Goal: Task Accomplishment & Management: Use online tool/utility

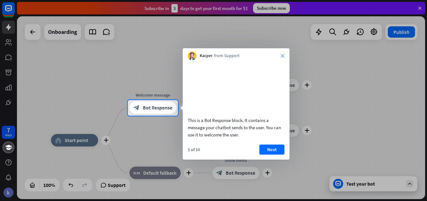
click at [283, 54] on icon "close" at bounding box center [283, 56] width 4 height 4
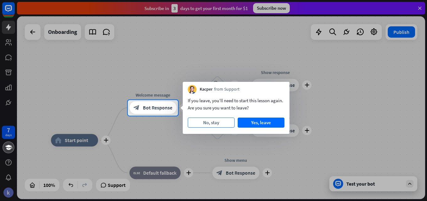
click at [206, 125] on button "No, stay" at bounding box center [211, 123] width 47 height 10
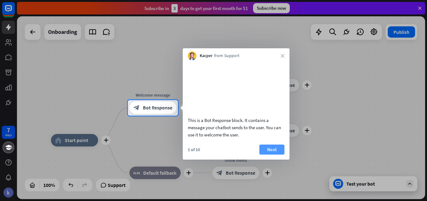
click at [267, 155] on button "Next" at bounding box center [271, 150] width 25 height 10
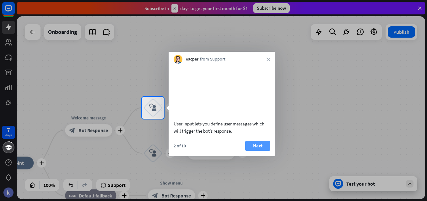
click at [255, 151] on button "Next" at bounding box center [257, 146] width 25 height 10
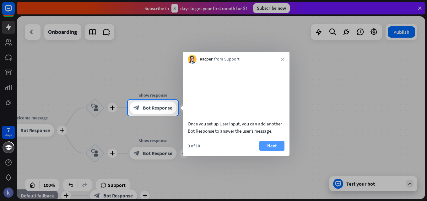
click at [265, 151] on button "Next" at bounding box center [271, 146] width 25 height 10
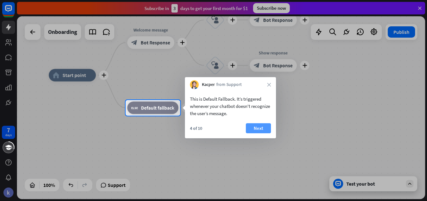
click at [259, 126] on button "Next" at bounding box center [258, 128] width 25 height 10
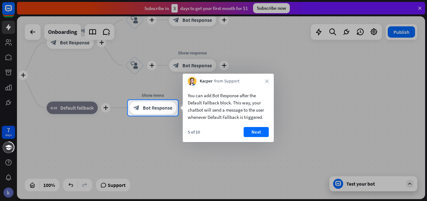
click at [259, 129] on button "Next" at bounding box center [256, 132] width 25 height 10
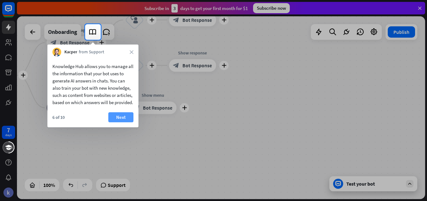
click at [112, 122] on button "Next" at bounding box center [120, 117] width 25 height 10
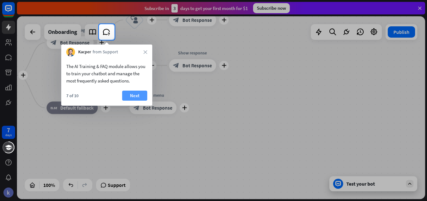
click at [126, 96] on button "Next" at bounding box center [134, 96] width 25 height 10
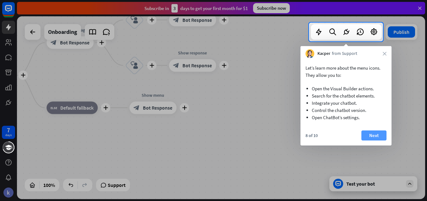
click at [383, 132] on button "Next" at bounding box center [373, 136] width 25 height 10
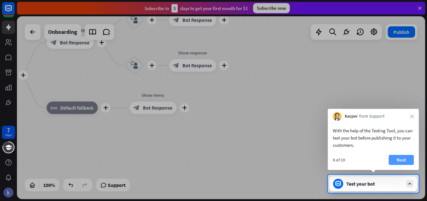
click at [400, 161] on button "Next" at bounding box center [400, 160] width 25 height 10
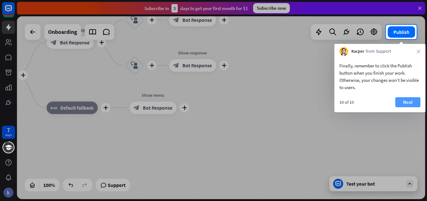
click at [409, 103] on button "Next" at bounding box center [407, 102] width 25 height 10
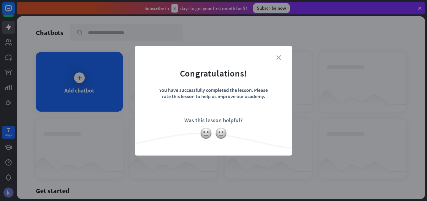
click at [280, 55] on icon "close" at bounding box center [278, 57] width 5 height 5
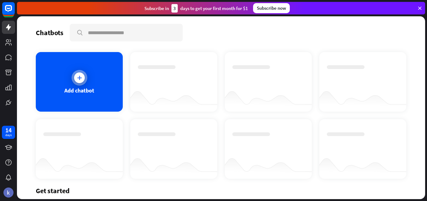
click at [83, 80] on div at bounding box center [79, 77] width 11 height 11
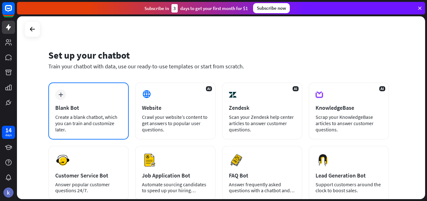
click at [82, 92] on div "plus Blank Bot Create a blank chatbot, which you can train and customize later." at bounding box center [88, 111] width 80 height 57
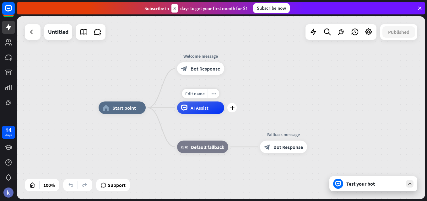
click at [185, 112] on div "AI Assist" at bounding box center [200, 108] width 47 height 13
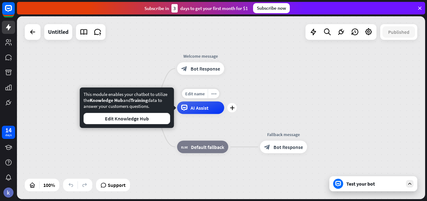
click at [186, 111] on icon at bounding box center [184, 108] width 6 height 6
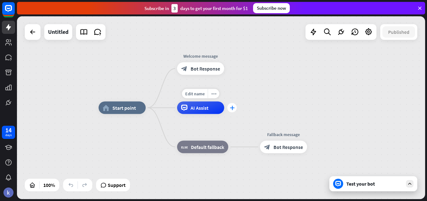
click at [231, 108] on icon "plus" at bounding box center [232, 108] width 5 height 4
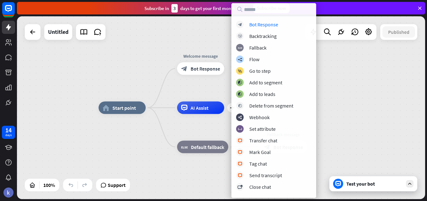
drag, startPoint x: 81, startPoint y: 58, endPoint x: 102, endPoint y: 60, distance: 21.1
click at [88, 59] on div "home_2 Start point Welcome message block_bot_response Bot Response plus AI Assi…" at bounding box center [221, 107] width 408 height 183
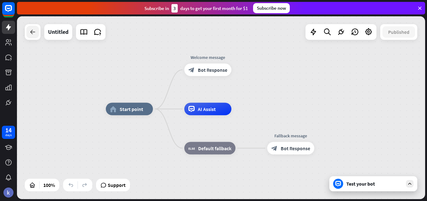
click at [27, 35] on div at bounding box center [33, 32] width 16 height 16
